Goal: Information Seeking & Learning: Learn about a topic

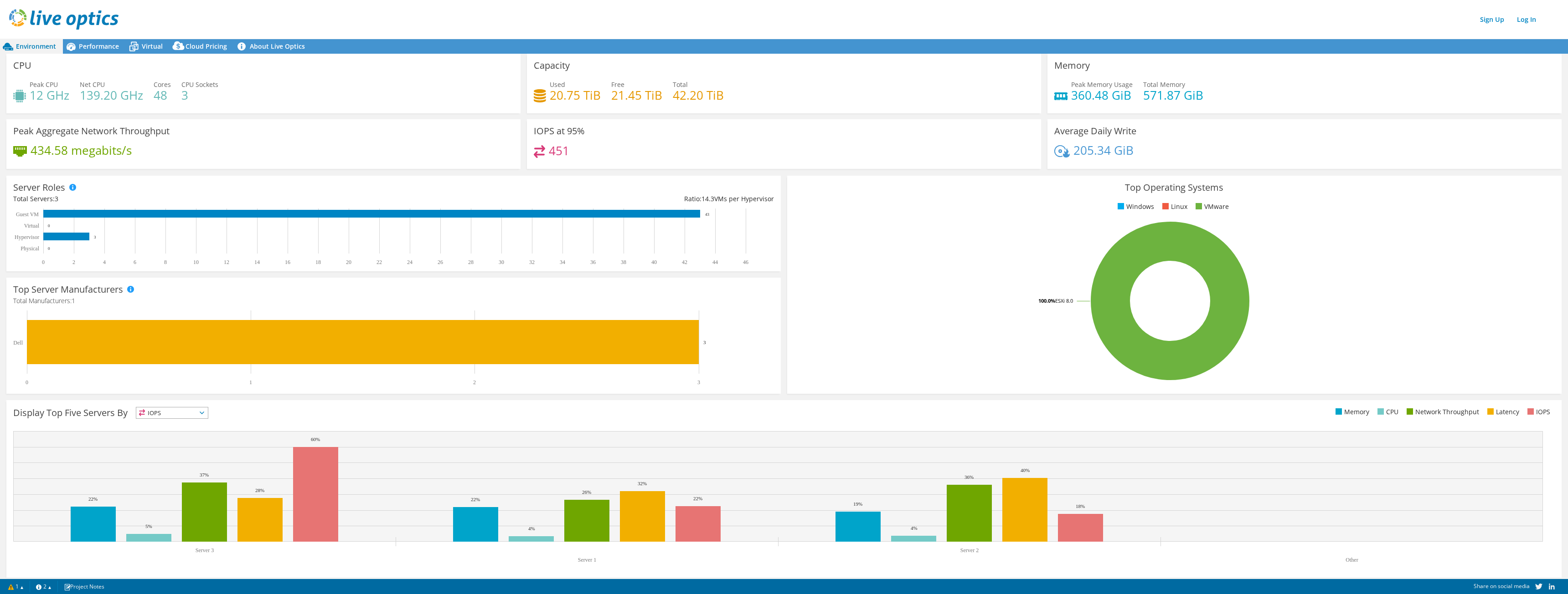
click at [19, 22] on img at bounding box center [64, 20] width 109 height 21
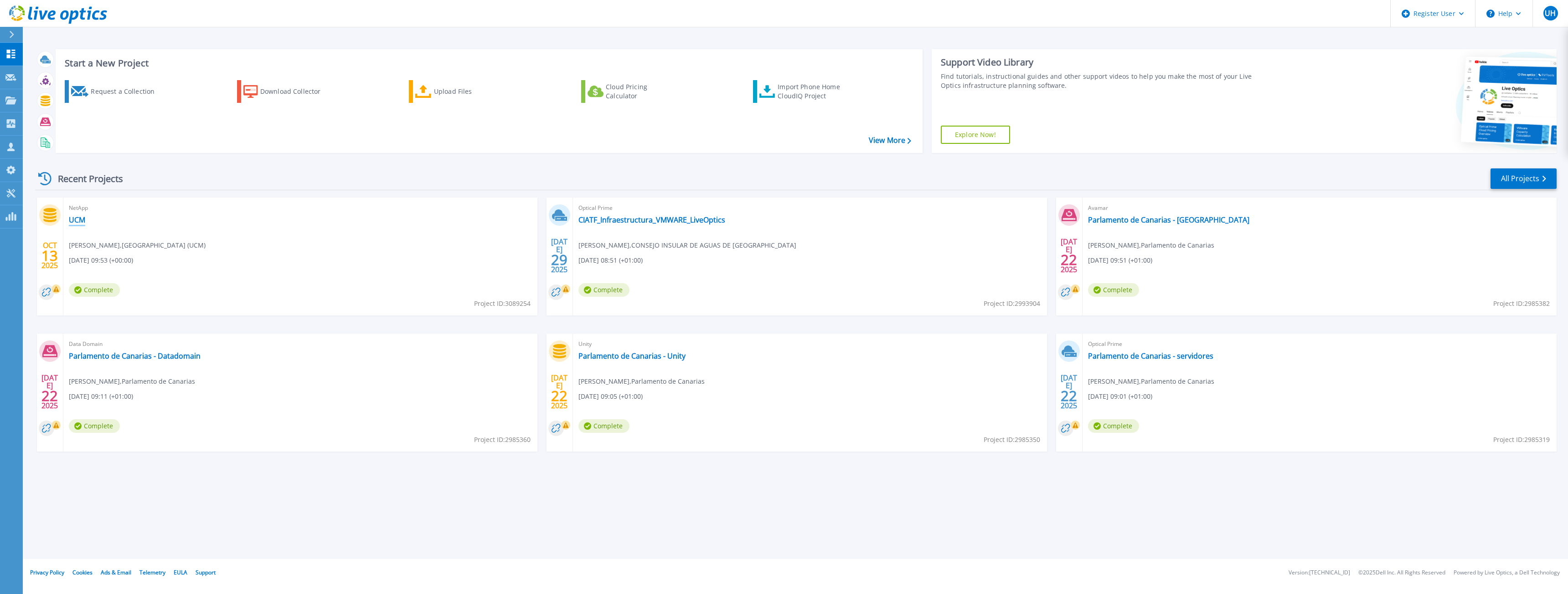
click at [83, 218] on link "UCM" at bounding box center [76, 220] width 16 height 9
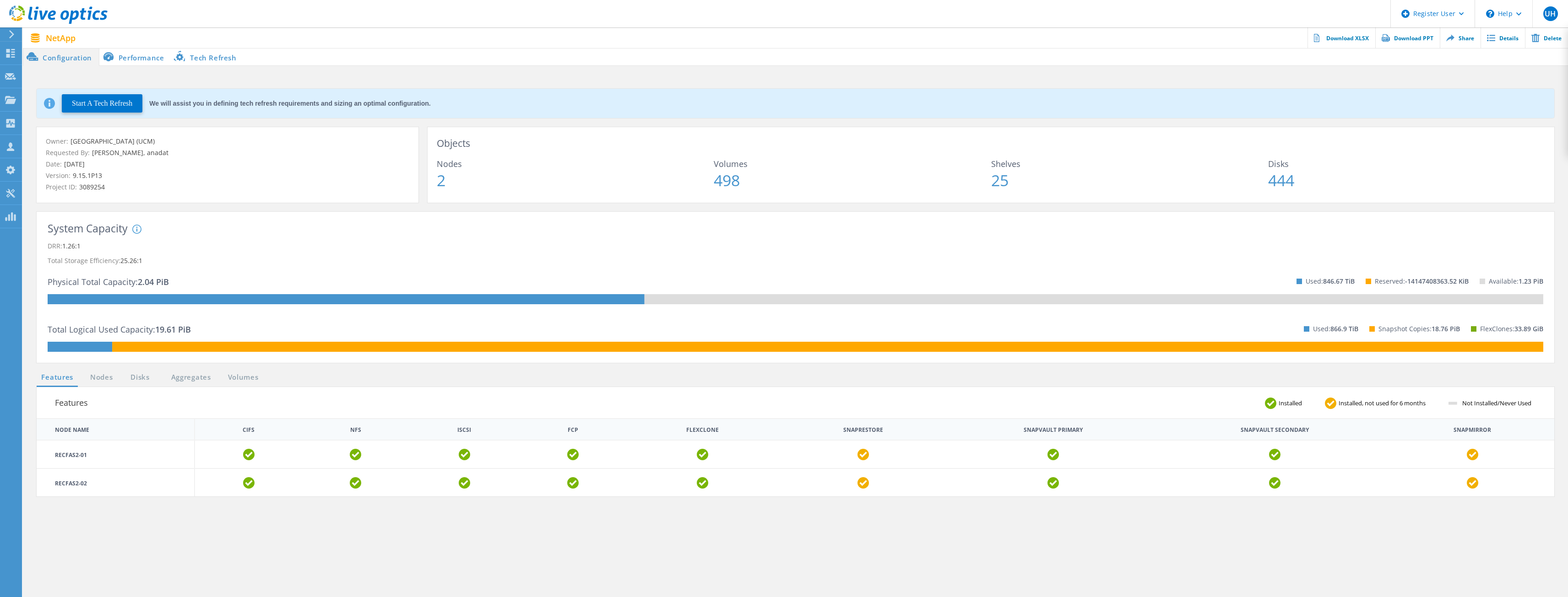
click at [185, 103] on div "We will assist you in defining tech refresh requirements and sizing an optimal …" at bounding box center [290, 103] width 281 height 7
click at [207, 101] on div "We will assist you in defining tech refresh requirements and sizing an optimal …" at bounding box center [290, 103] width 281 height 7
click at [480, 186] on span "2" at bounding box center [574, 180] width 277 height 15
drag, startPoint x: 868, startPoint y: 172, endPoint x: 891, endPoint y: 172, distance: 23.0
click at [868, 172] on div "Volumes 498" at bounding box center [852, 174] width 277 height 28
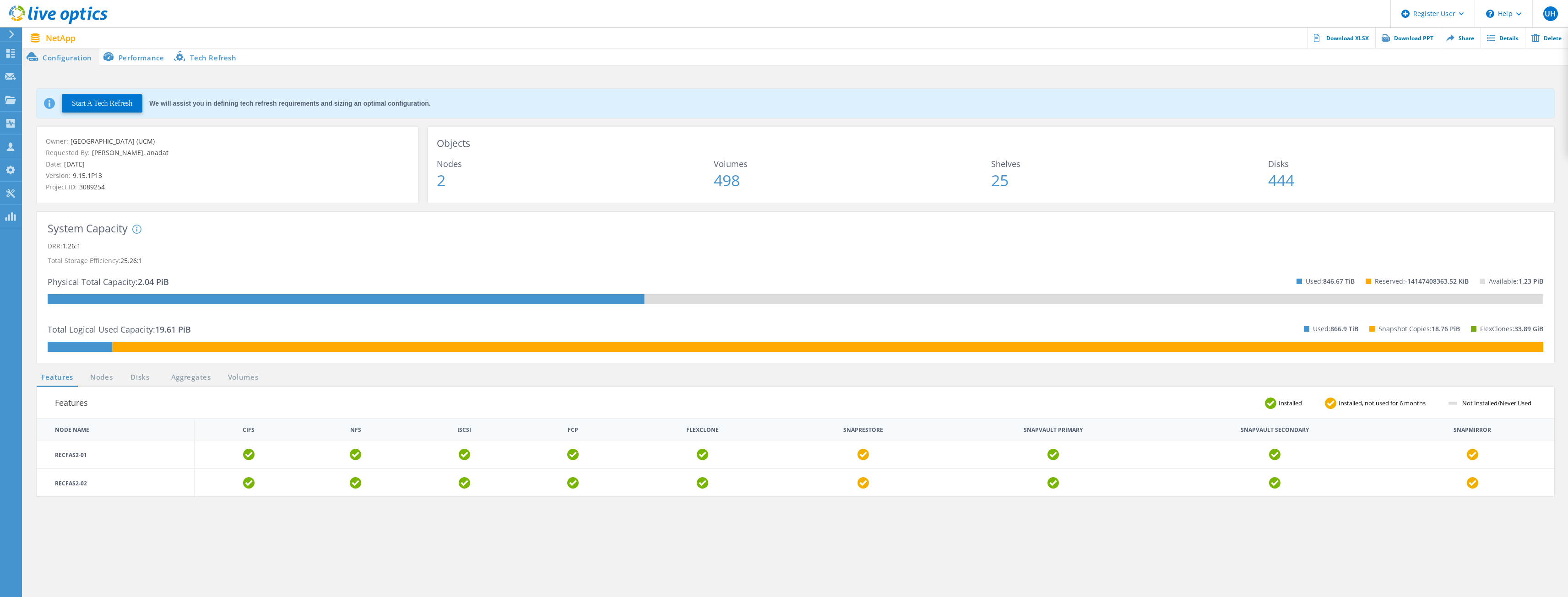
drag, startPoint x: 1072, startPoint y: 180, endPoint x: 1188, endPoint y: 181, distance: 116.0
click at [1077, 181] on span "25" at bounding box center [1129, 180] width 277 height 15
click at [1329, 185] on span "444" at bounding box center [1406, 180] width 277 height 15
click at [146, 51] on li "Performance" at bounding box center [135, 56] width 72 height 18
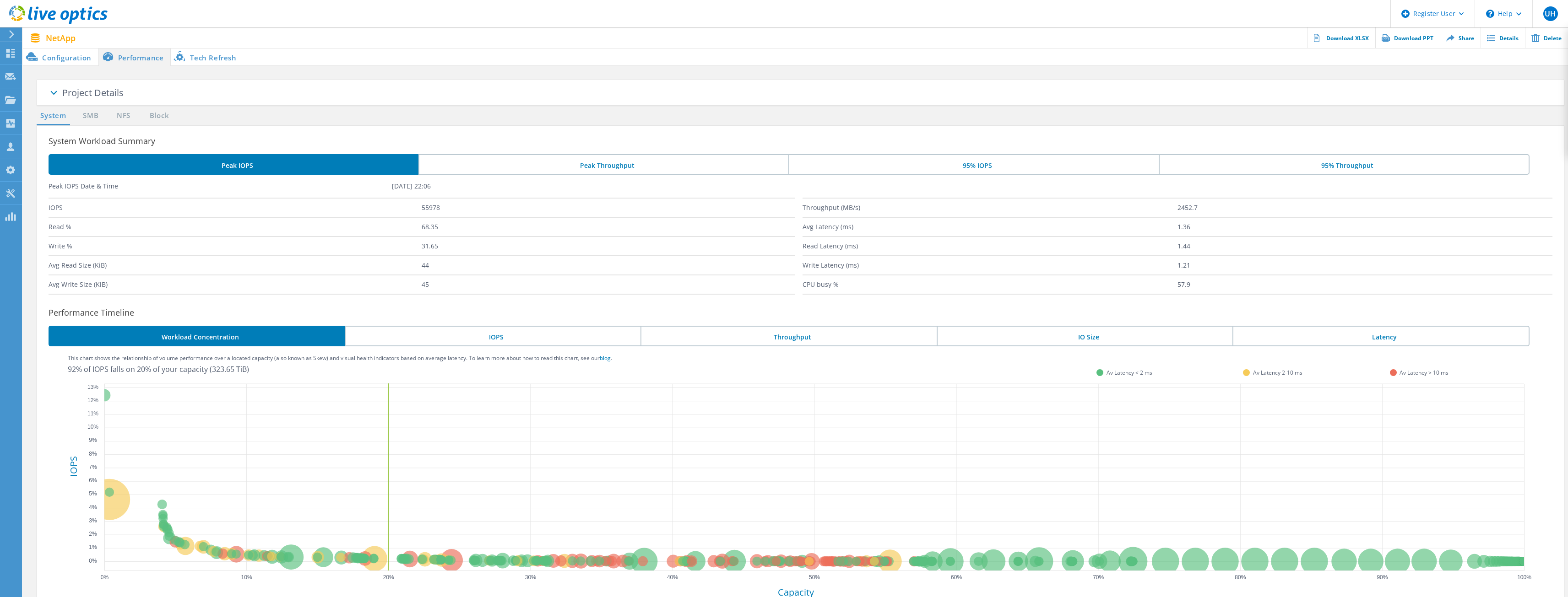
click at [195, 50] on li "Tech Refresh" at bounding box center [207, 56] width 73 height 18
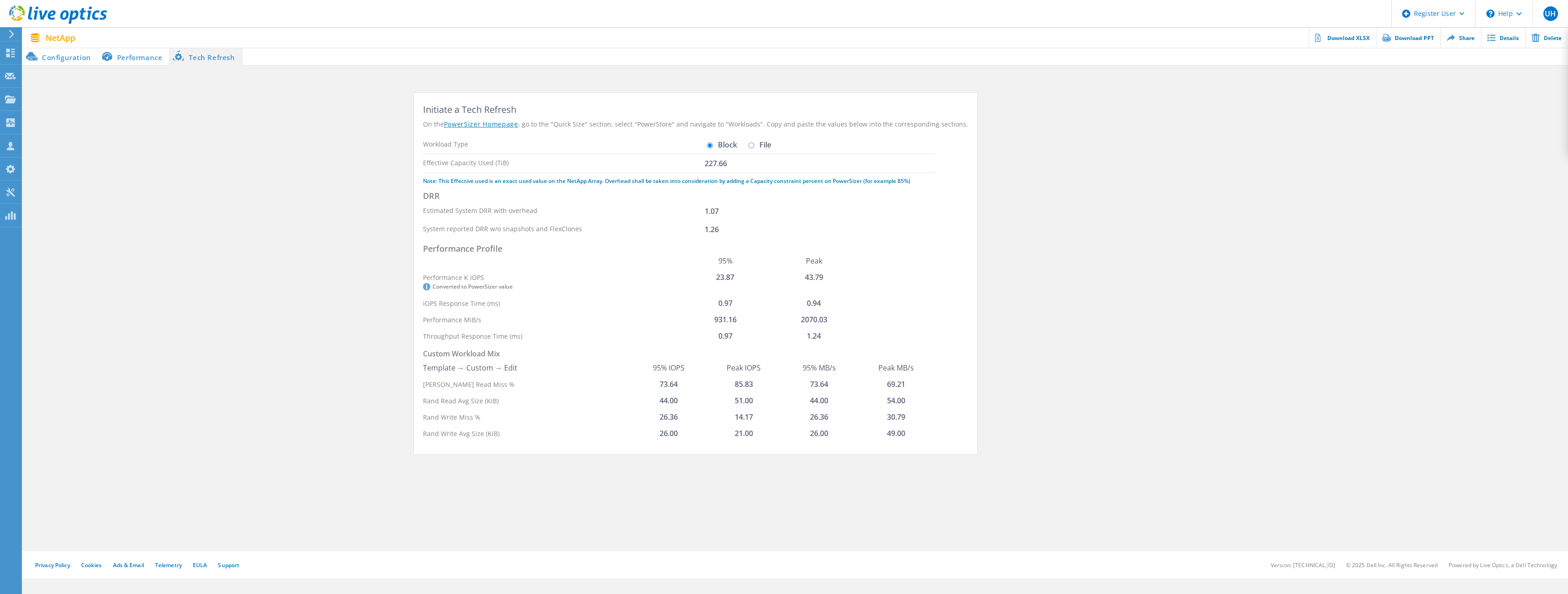
click at [752, 145] on label "File" at bounding box center [758, 145] width 25 height 8
click at [752, 145] on input "File" at bounding box center [752, 146] width 6 height 6
radio input "true"
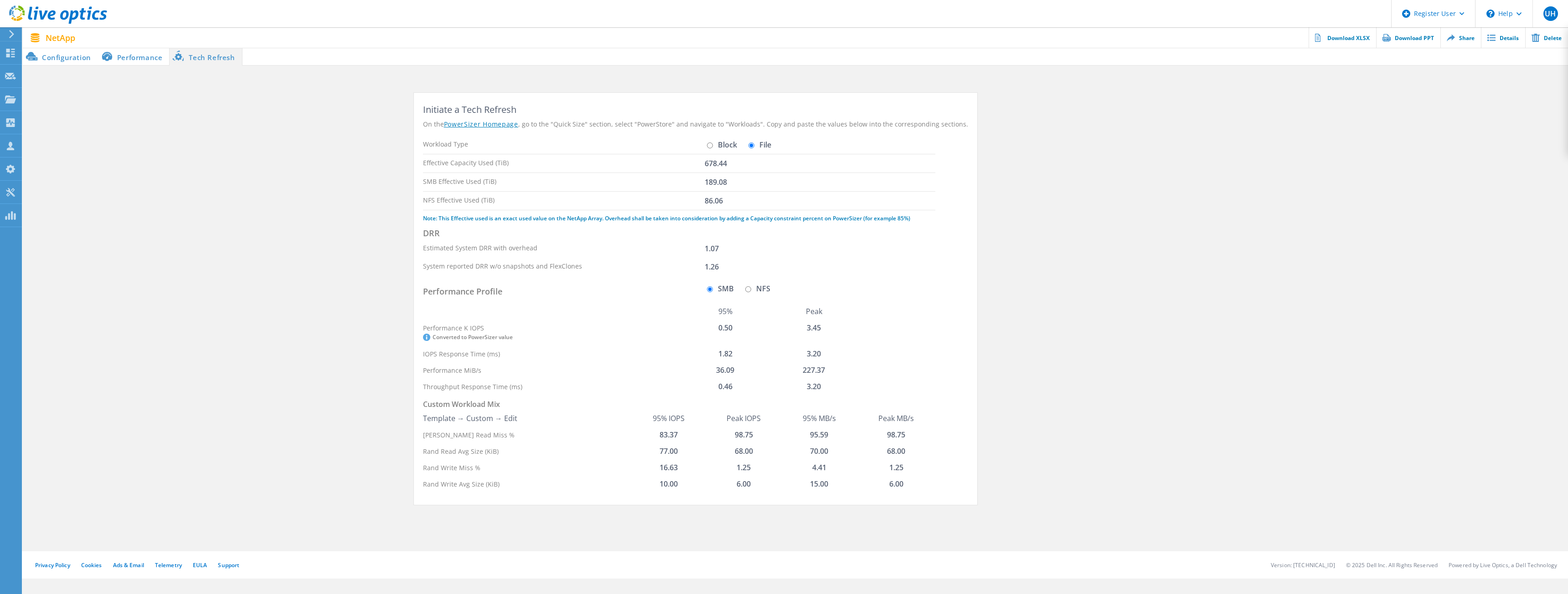
click at [706, 141] on label "Block" at bounding box center [721, 145] width 32 height 8
click at [707, 143] on input "Block" at bounding box center [710, 146] width 6 height 6
radio input "true"
radio input "false"
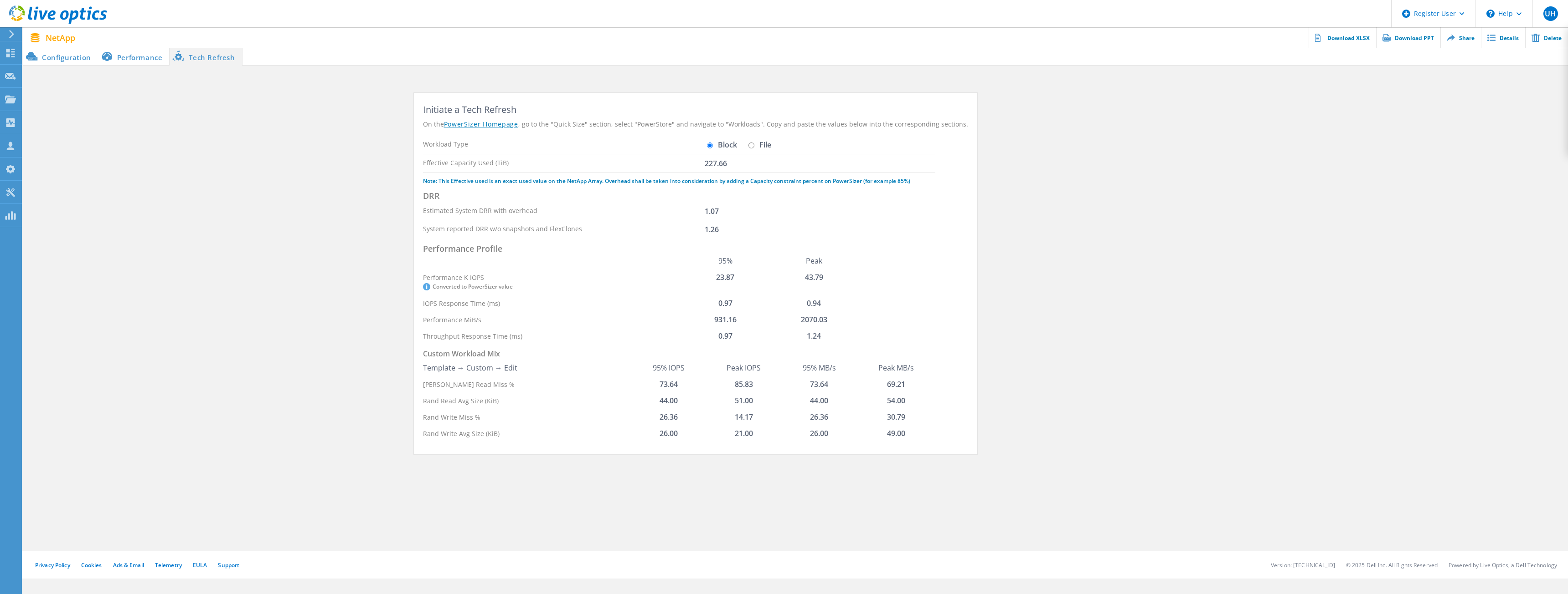
click at [980, 289] on div "Initiate a Tech Refresh On the PowerSizer Homepage , go to the "Quick Size" sec…" at bounding box center [795, 278] width 782 height 371
drag, startPoint x: 637, startPoint y: 119, endPoint x: 866, endPoint y: 129, distance: 229.2
click at [851, 129] on div "On the PowerSizer Homepage , go to the "Quick Size" section, select "PowerStore…" at bounding box center [696, 124] width 546 height 9
click at [942, 142] on div "Initiate a Tech Refresh On the PowerSizer Homepage , go to the "Quick Size" sec…" at bounding box center [696, 273] width 546 height 340
click at [59, 58] on li "Configuration" at bounding box center [60, 55] width 75 height 18
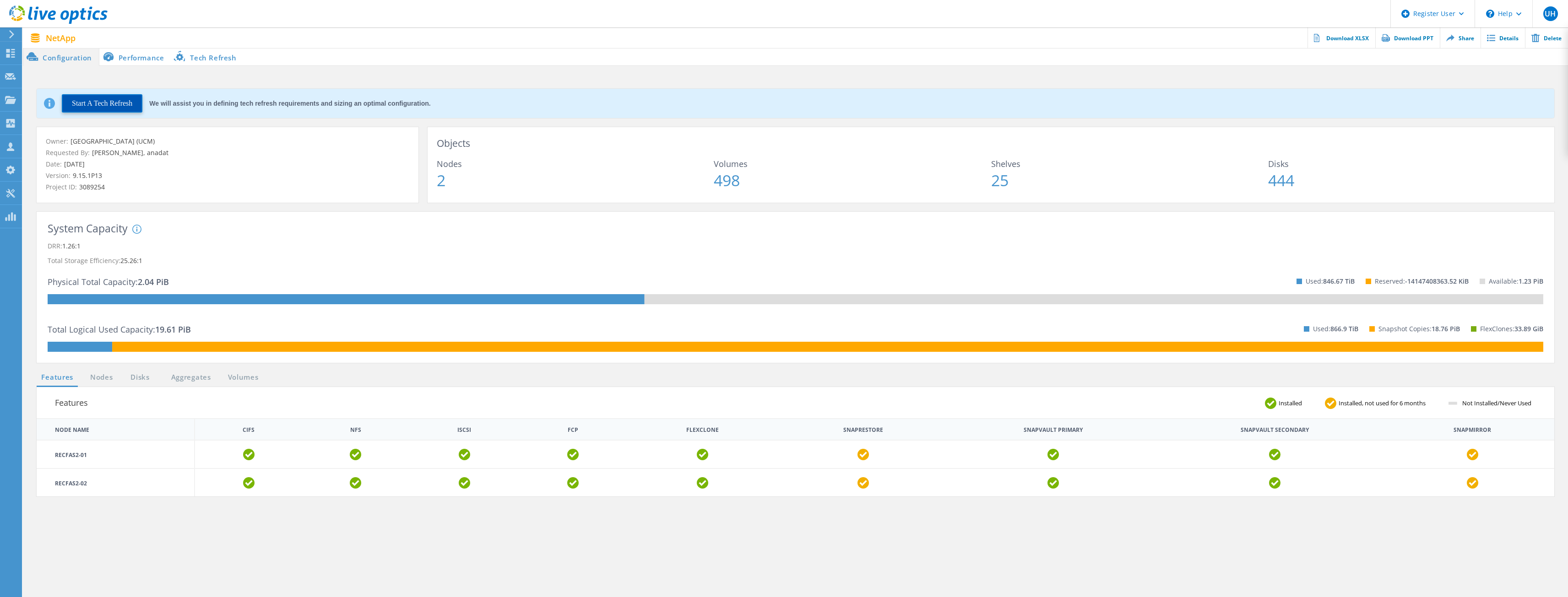
click at [128, 103] on button "Start A Tech Refresh" at bounding box center [101, 103] width 80 height 18
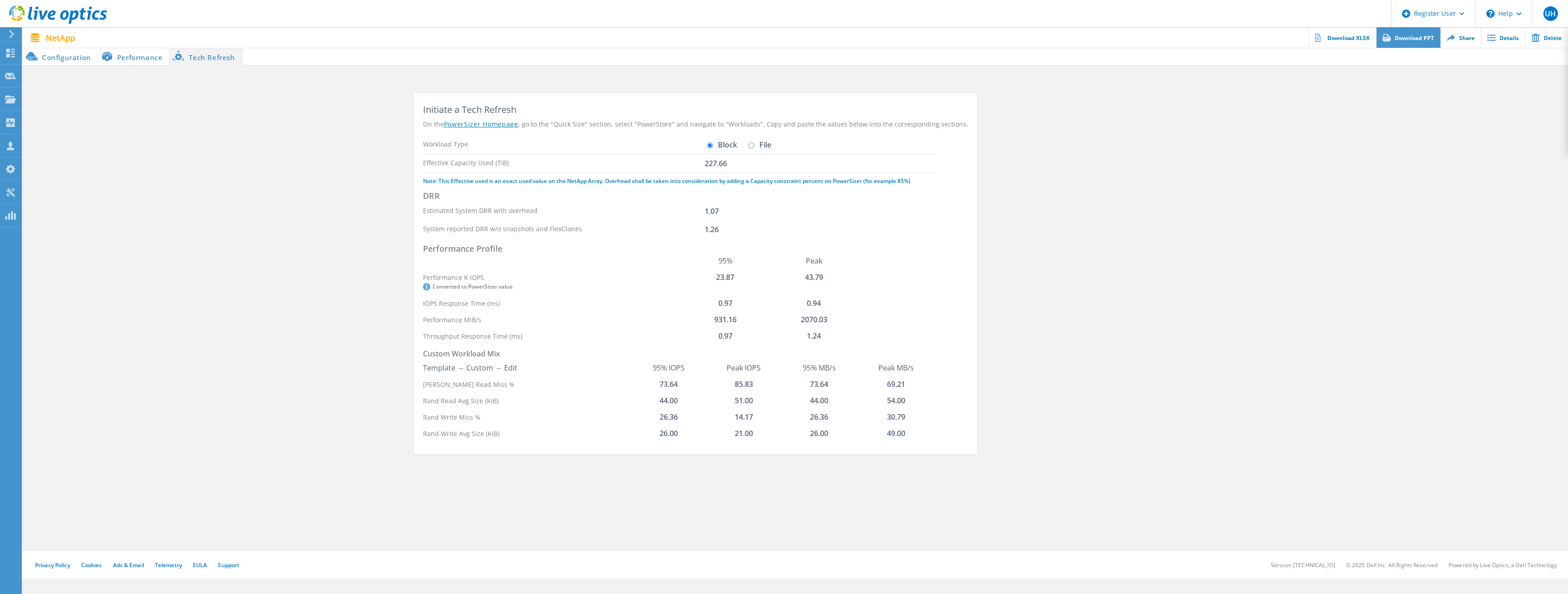
click at [1427, 40] on link "Download PPT" at bounding box center [1408, 38] width 64 height 21
click at [1463, 35] on link "Share" at bounding box center [1461, 38] width 40 height 21
click at [1502, 44] on link "Details" at bounding box center [1503, 38] width 44 height 21
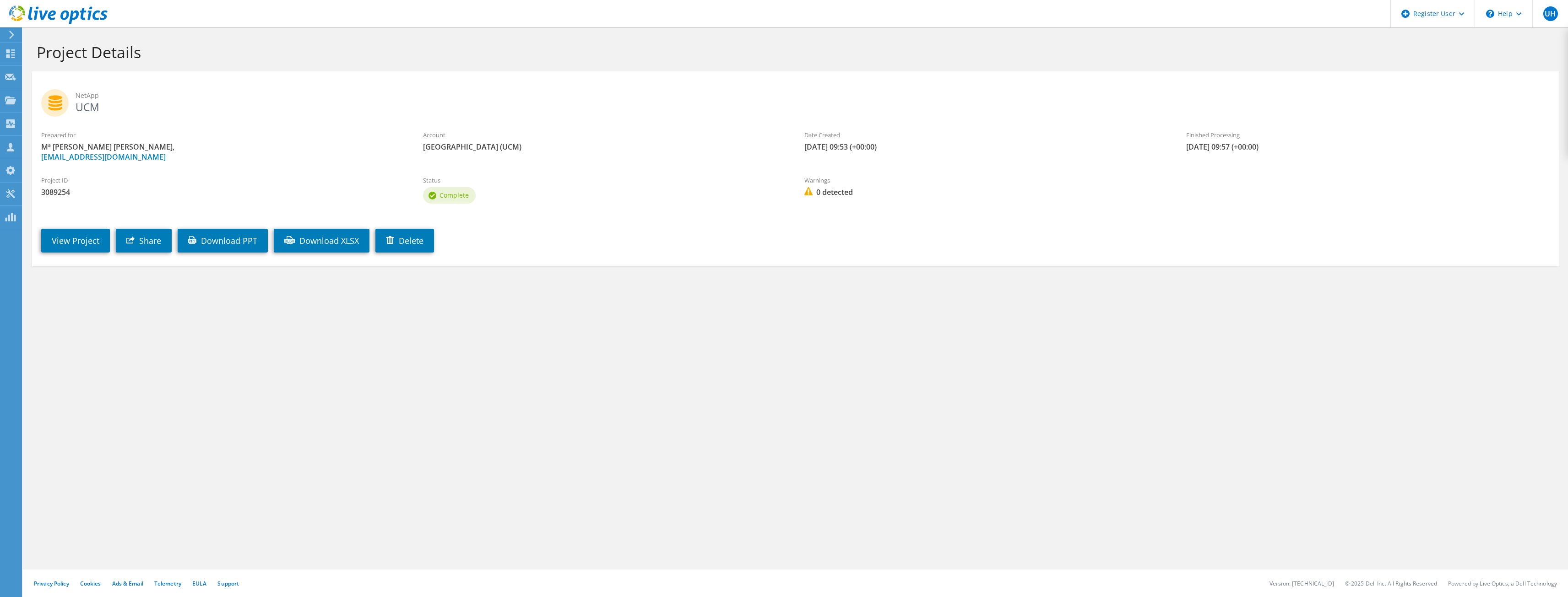
click at [555, 243] on div "View Project Share Download PPT Download XLSX Delete" at bounding box center [805, 233] width 1545 height 46
click at [62, 235] on link "View Project" at bounding box center [76, 240] width 69 height 24
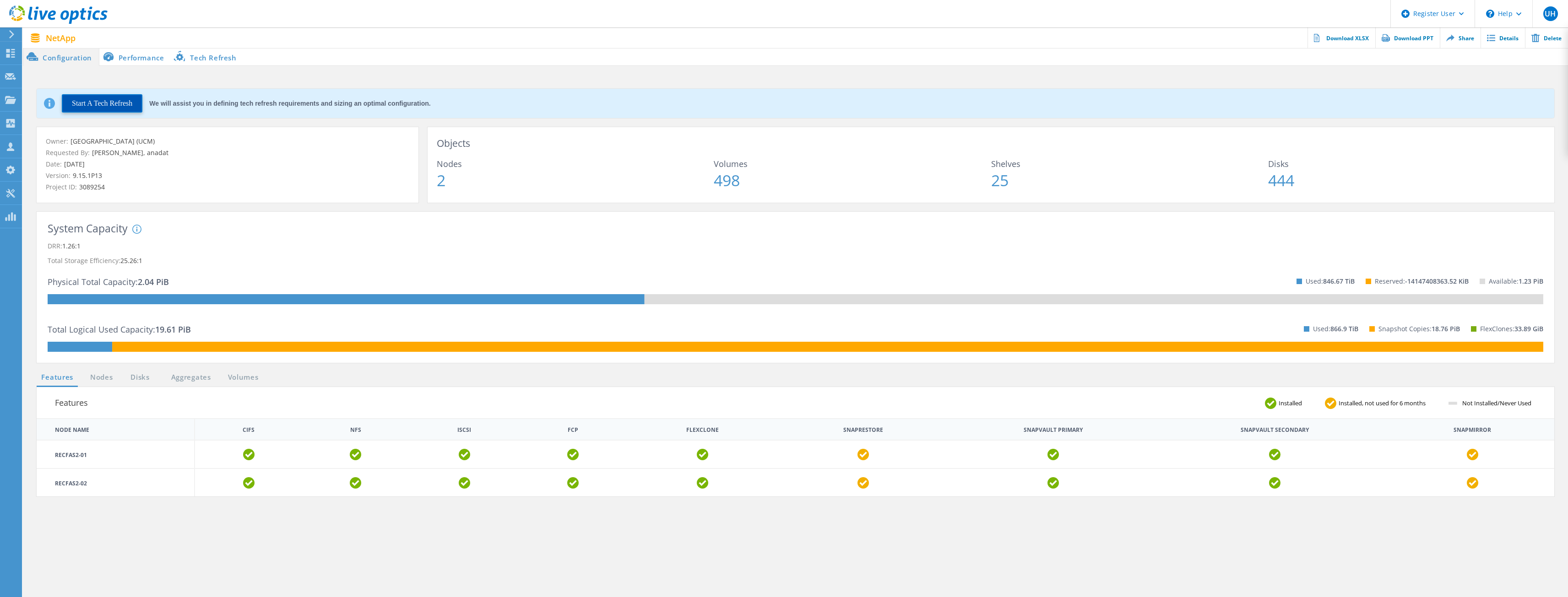
click at [132, 109] on button "Start A Tech Refresh" at bounding box center [101, 103] width 80 height 18
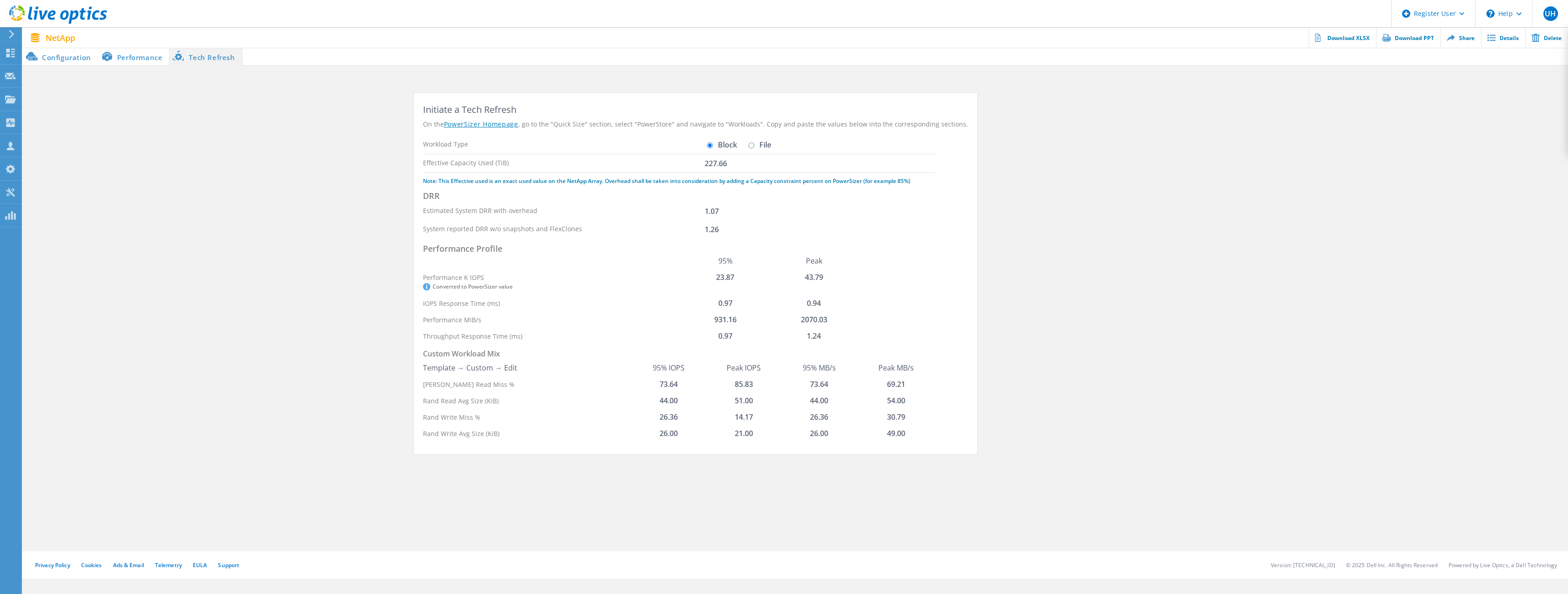
click at [498, 121] on link "PowerSizer Homepage" at bounding box center [481, 124] width 74 height 9
click at [169, 124] on section "Initiate a Tech Refresh On the PowerSizer Homepage , go to the "Quick Size" sec…" at bounding box center [795, 278] width 1545 height 371
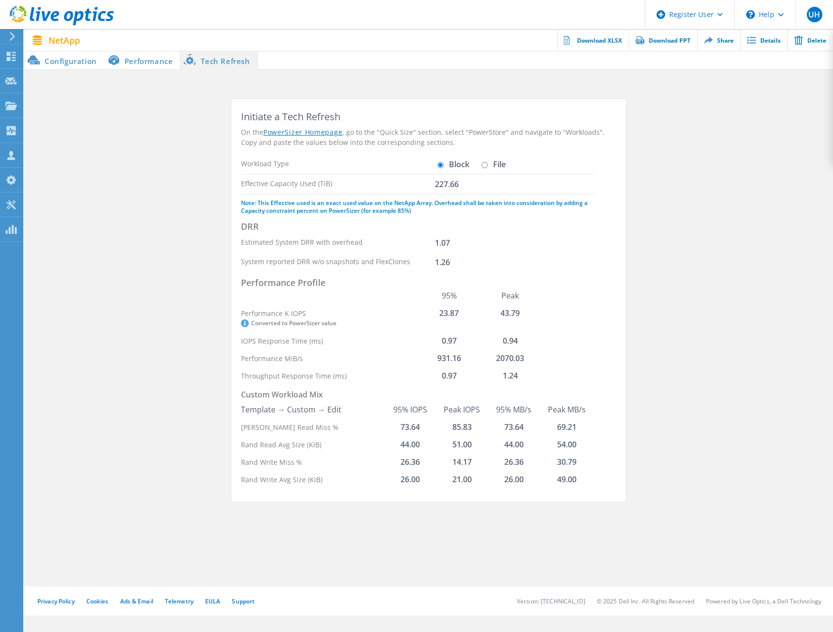
click at [674, 247] on section "Initiate a Tech Refresh On the PowerSizer Homepage , go to the "Quick Size" sec…" at bounding box center [428, 305] width 808 height 412
click at [707, 154] on section "Initiate a Tech Refresh On the PowerSizer Homepage , go to the "Quick Size" sec…" at bounding box center [428, 305] width 808 height 412
click at [557, 349] on div "Performance Profile 95% Peak Performance K IOPS Converted to PowerSizer value 2…" at bounding box center [417, 330] width 353 height 109
click at [585, 244] on div "Estimated System DRR with overhead 1.07" at bounding box center [417, 242] width 353 height 19
drag, startPoint x: 394, startPoint y: 442, endPoint x: 423, endPoint y: 442, distance: 29.1
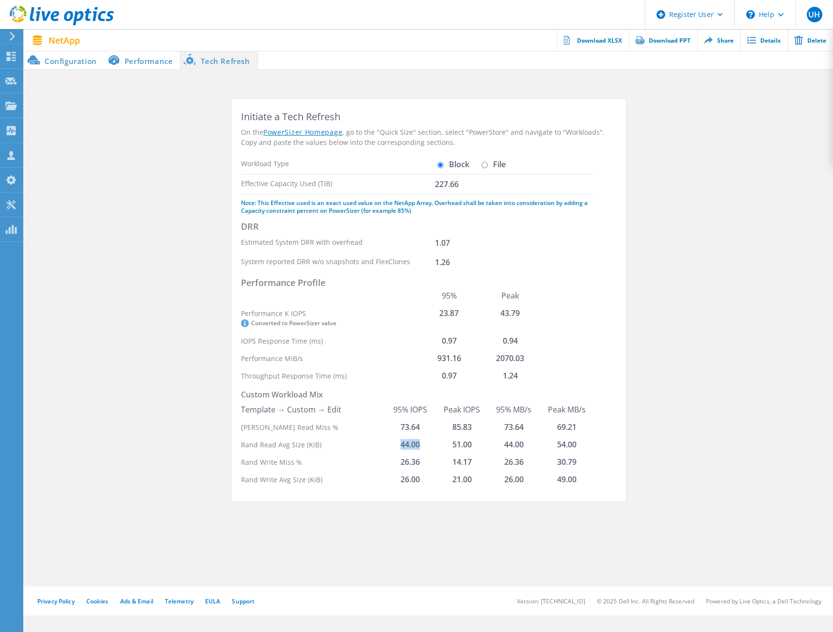
click at [419, 442] on td "44.00" at bounding box center [410, 444] width 52 height 17
click at [488, 164] on label "File" at bounding box center [492, 164] width 27 height 8
click at [488, 164] on input "File" at bounding box center [484, 165] width 6 height 6
radio input "true"
radio input "false"
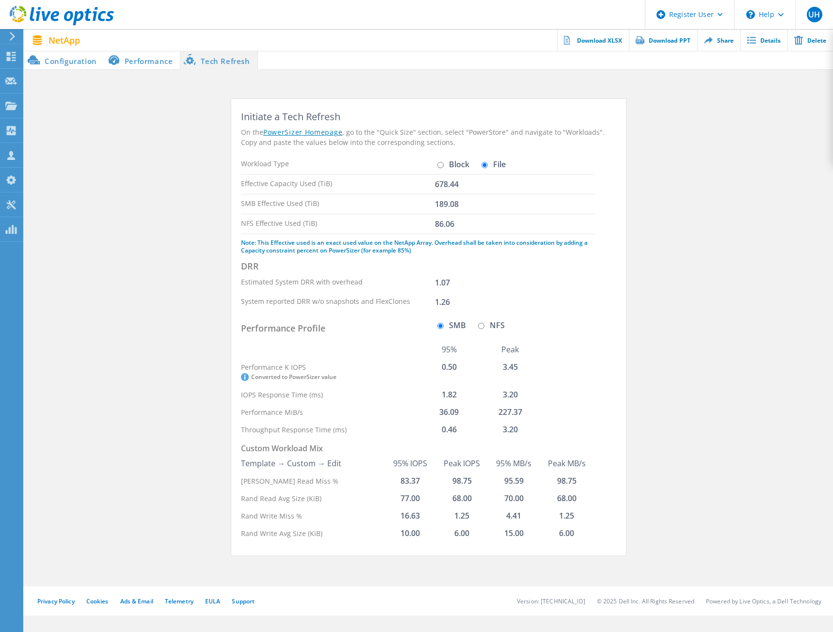
click at [490, 329] on label "NFS" at bounding box center [489, 325] width 29 height 8
click at [484, 329] on input "NFS" at bounding box center [481, 326] width 6 height 6
radio input "true"
click at [449, 325] on label "SMB" at bounding box center [450, 325] width 31 height 8
click at [443, 325] on input "SMB" at bounding box center [440, 326] width 6 height 6
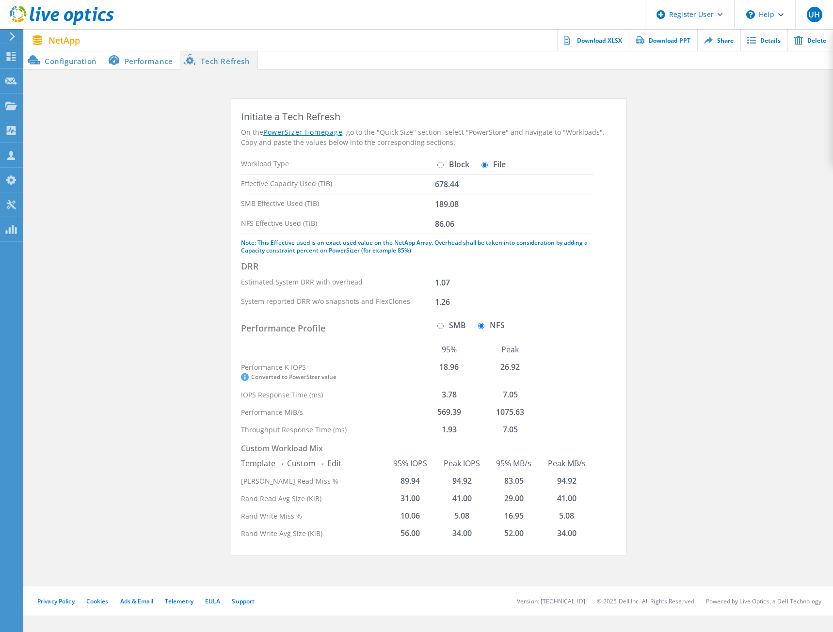
radio input "true"
click at [502, 325] on label "NFS" at bounding box center [489, 325] width 29 height 8
click at [484, 325] on input "NFS" at bounding box center [481, 326] width 6 height 6
radio input "true"
click at [435, 327] on label "SMB" at bounding box center [450, 325] width 31 height 8
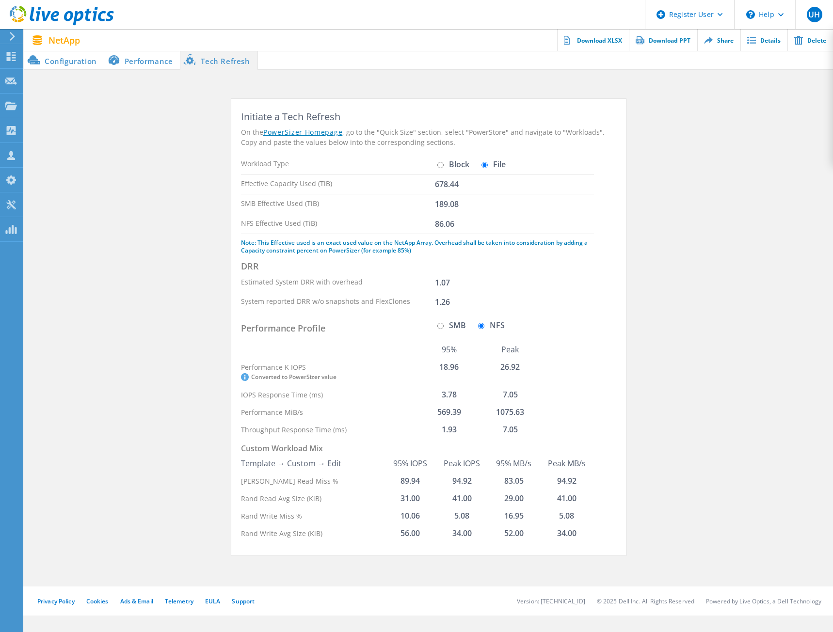
click at [437, 327] on input "SMB" at bounding box center [440, 326] width 6 height 6
radio input "true"
click at [485, 326] on label "NFS" at bounding box center [489, 325] width 29 height 8
click at [484, 326] on input "NFS" at bounding box center [481, 326] width 6 height 6
radio input "true"
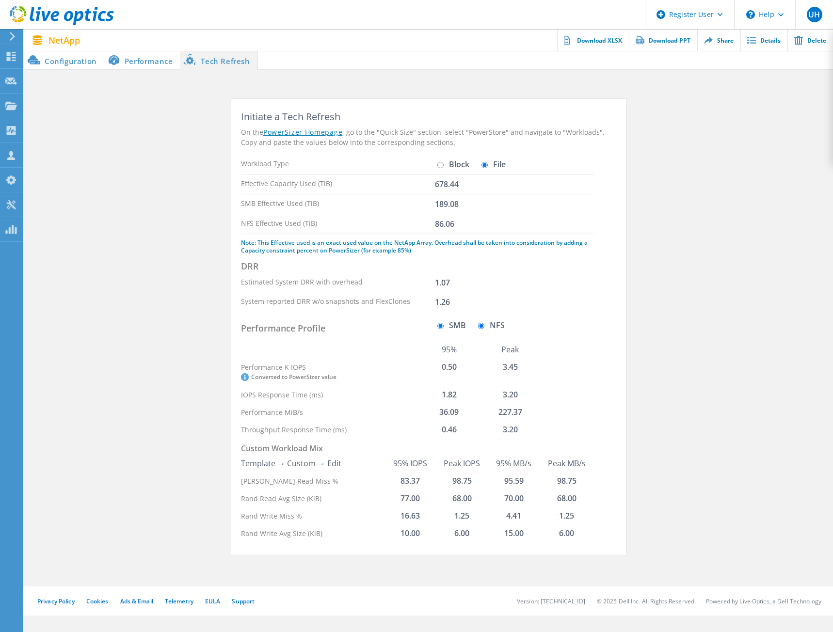
radio input "false"
click at [607, 367] on div "Initiate a Tech Refresh On the PowerSizer Homepage , go to the "Quick Size" sec…" at bounding box center [428, 325] width 375 height 433
click at [445, 161] on label "Block" at bounding box center [452, 164] width 34 height 8
click at [443, 162] on input "Block" at bounding box center [440, 165] width 6 height 6
radio input "true"
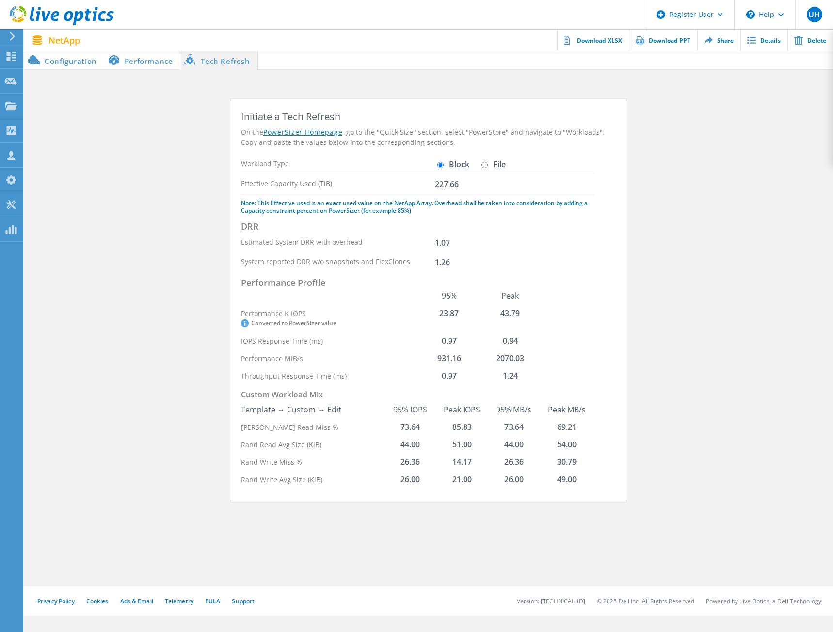
click at [503, 166] on label "File" at bounding box center [492, 164] width 27 height 8
click at [488, 166] on input "File" at bounding box center [484, 165] width 6 height 6
radio input "true"
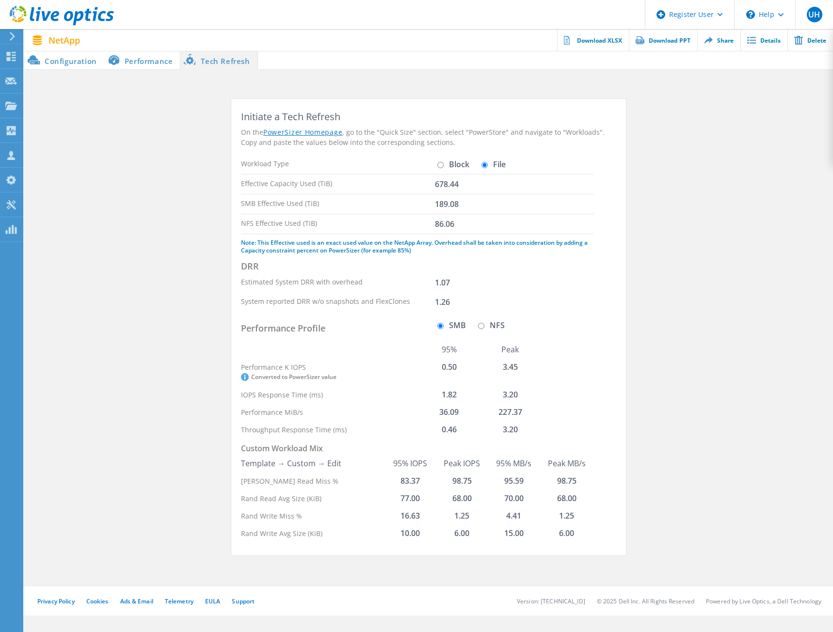
click at [440, 158] on div "Workload Type Block File" at bounding box center [417, 164] width 353 height 19
click at [440, 164] on input "Block" at bounding box center [440, 165] width 6 height 6
radio input "true"
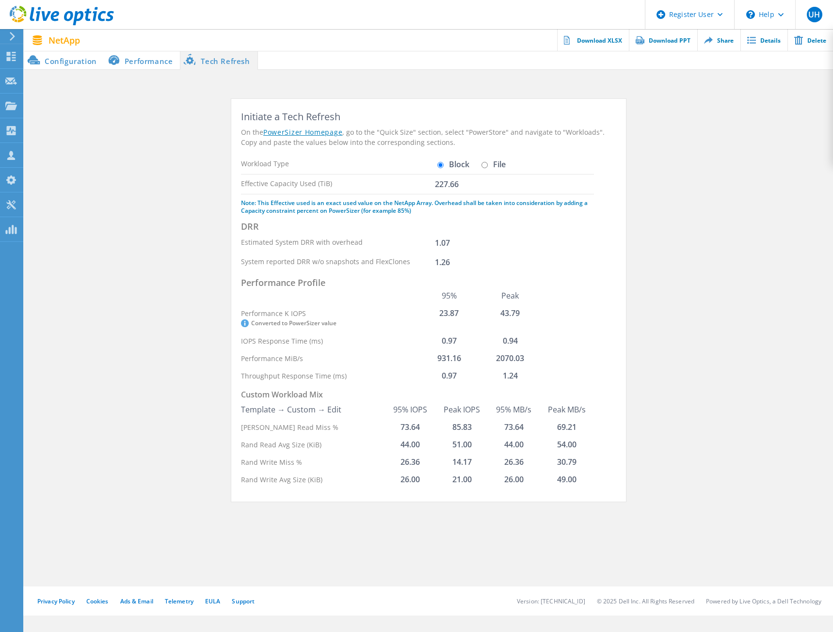
click at [487, 166] on input "File" at bounding box center [484, 165] width 6 height 6
radio input "true"
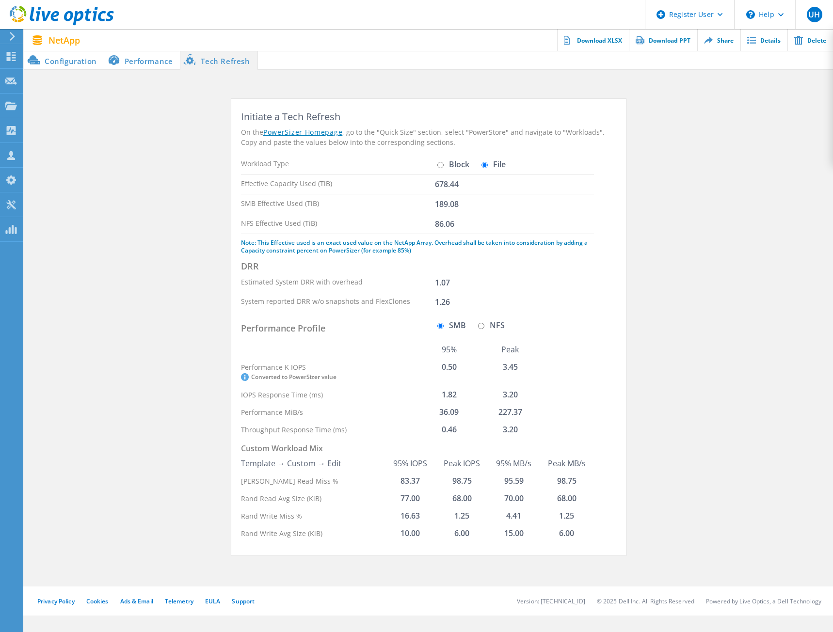
click at [453, 164] on label "Block" at bounding box center [452, 164] width 34 height 8
click at [443, 164] on input "Block" at bounding box center [440, 165] width 6 height 6
radio input "true"
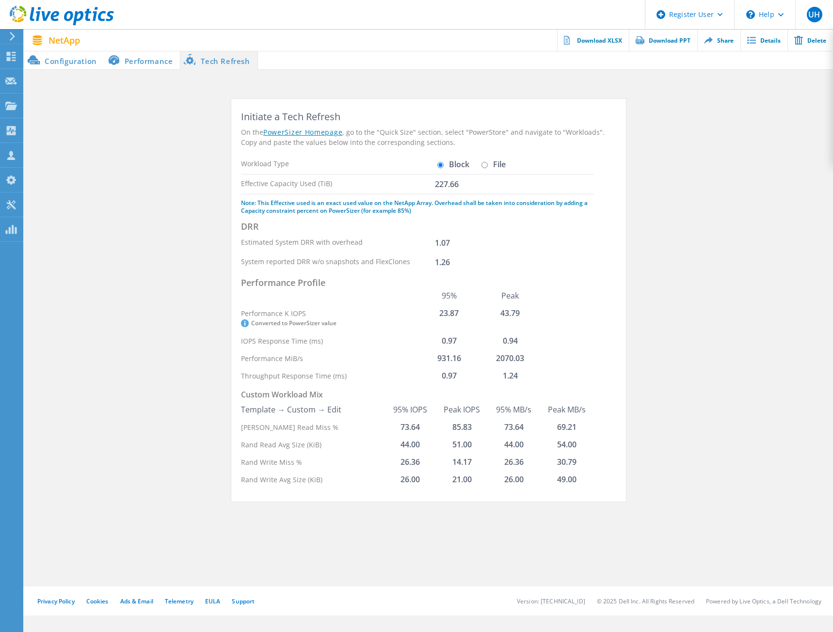
click at [493, 162] on label "File" at bounding box center [492, 164] width 27 height 8
click at [488, 162] on input "File" at bounding box center [484, 165] width 6 height 6
radio input "true"
radio input "false"
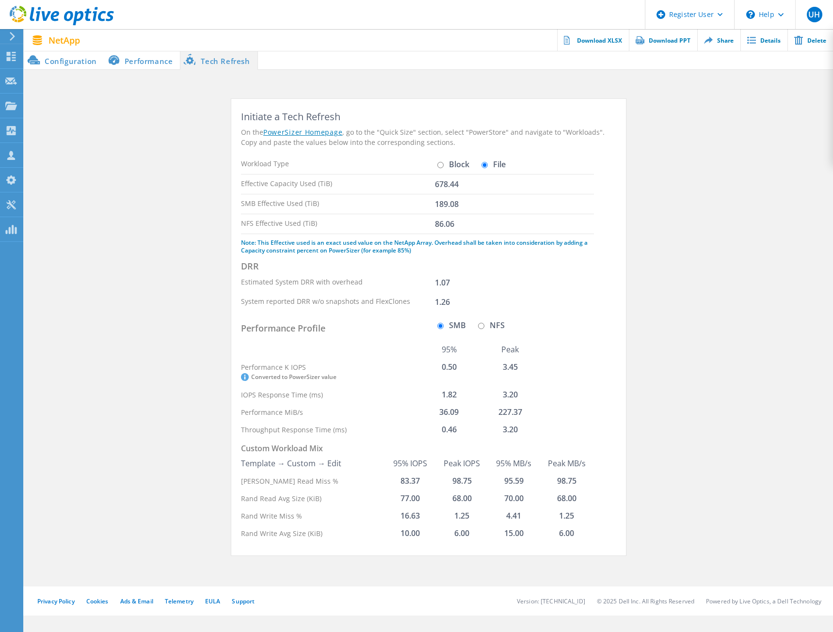
drag, startPoint x: 497, startPoint y: 325, endPoint x: 510, endPoint y: 327, distance: 13.2
click at [497, 326] on label "NFS" at bounding box center [489, 325] width 29 height 8
click at [484, 326] on input "NFS" at bounding box center [481, 326] width 6 height 6
radio input "true"
radio input "false"
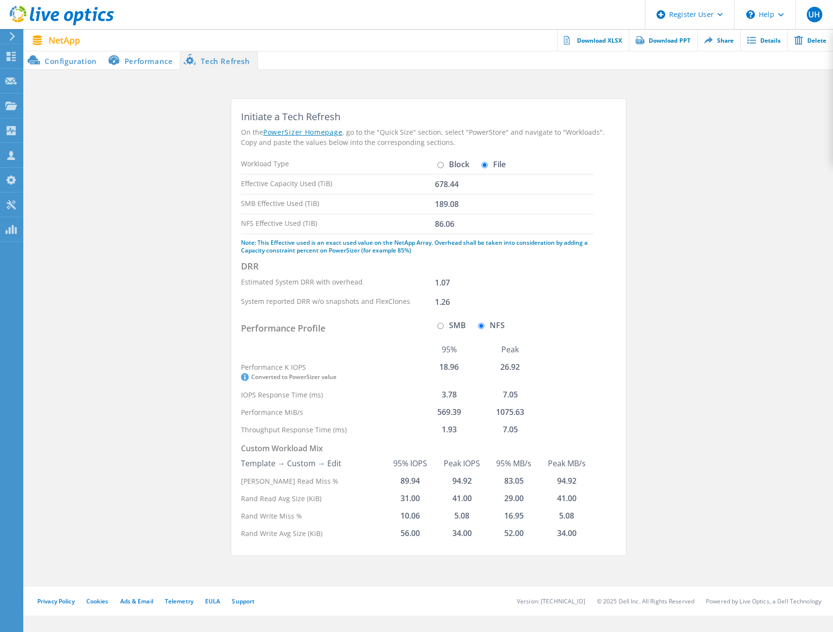
click at [534, 306] on div "System reported DRR w/o snapshots and FlexClones 1.26" at bounding box center [417, 301] width 353 height 19
drag, startPoint x: 408, startPoint y: 390, endPoint x: 472, endPoint y: 389, distance: 63.5
click at [434, 389] on tr "IOPS Response Time (ms) 3.78 7.05" at bounding box center [391, 394] width 300 height 17
drag, startPoint x: 493, startPoint y: 410, endPoint x: 547, endPoint y: 412, distance: 53.9
click at [530, 413] on td "1075.63" at bounding box center [509, 411] width 61 height 17
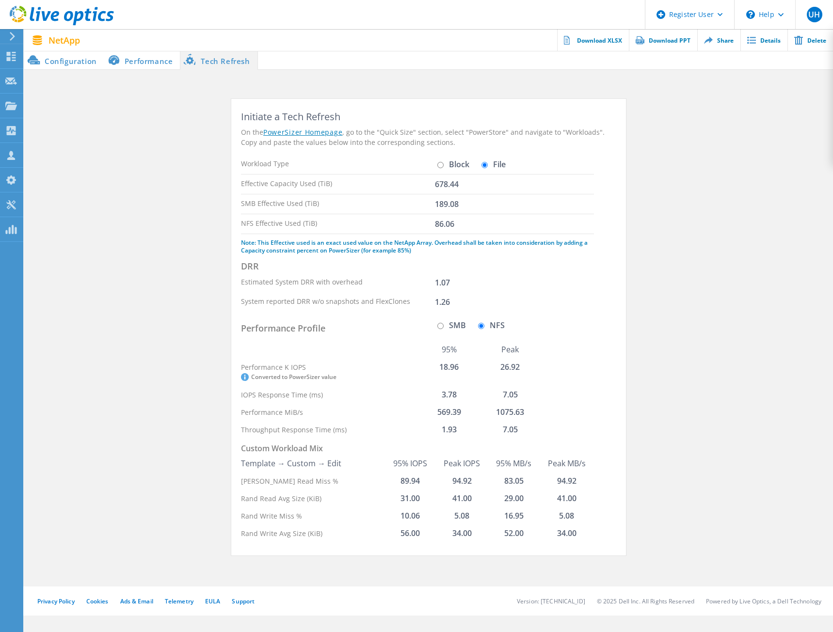
click at [553, 377] on div "Performance Profile SMB NFS 95% Peak Performance K IOPS Converted to PowerSizer…" at bounding box center [417, 377] width 353 height 123
click at [637, 224] on section "Initiate a Tech Refresh On the PowerSizer Homepage , go to the "Quick Size" sec…" at bounding box center [428, 332] width 808 height 466
click at [685, 259] on section "Initiate a Tech Refresh On the PowerSizer Homepage , go to the "Quick Size" sec…" at bounding box center [428, 332] width 808 height 466
click at [721, 132] on section "Initiate a Tech Refresh On the PowerSizer Homepage , go to the "Quick Size" sec…" at bounding box center [428, 332] width 808 height 466
